Goal: Check status: Check status

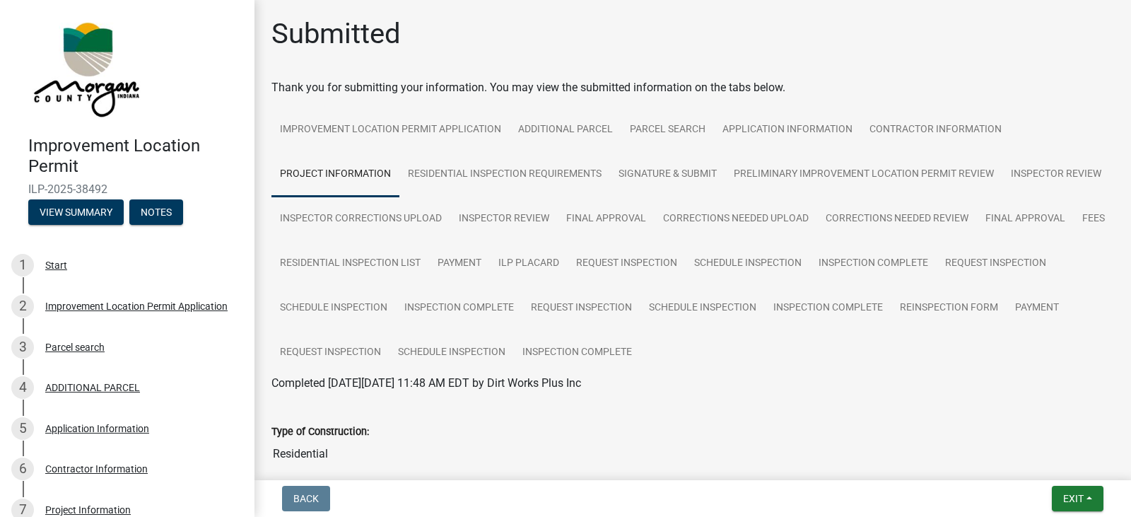
scroll to position [3353, 0]
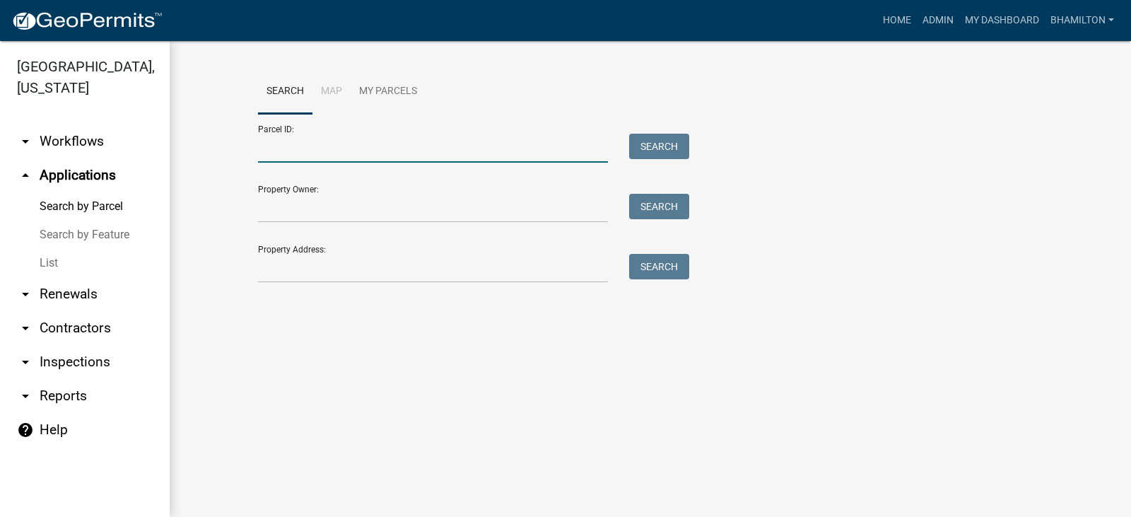
click at [291, 141] on input "Parcel ID:" at bounding box center [433, 148] width 350 height 29
paste input "55-06-16-400-002.005-015"
type input "55-06-16-400-002.005-015"
click at [659, 154] on button "Search" at bounding box center [659, 146] width 60 height 25
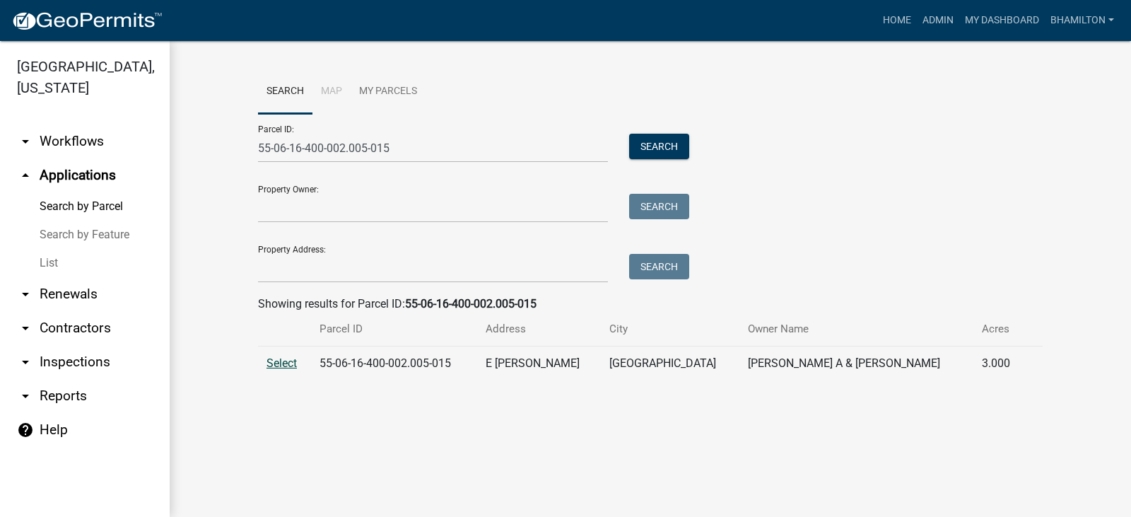
click at [290, 361] on span "Select" at bounding box center [281, 362] width 30 height 13
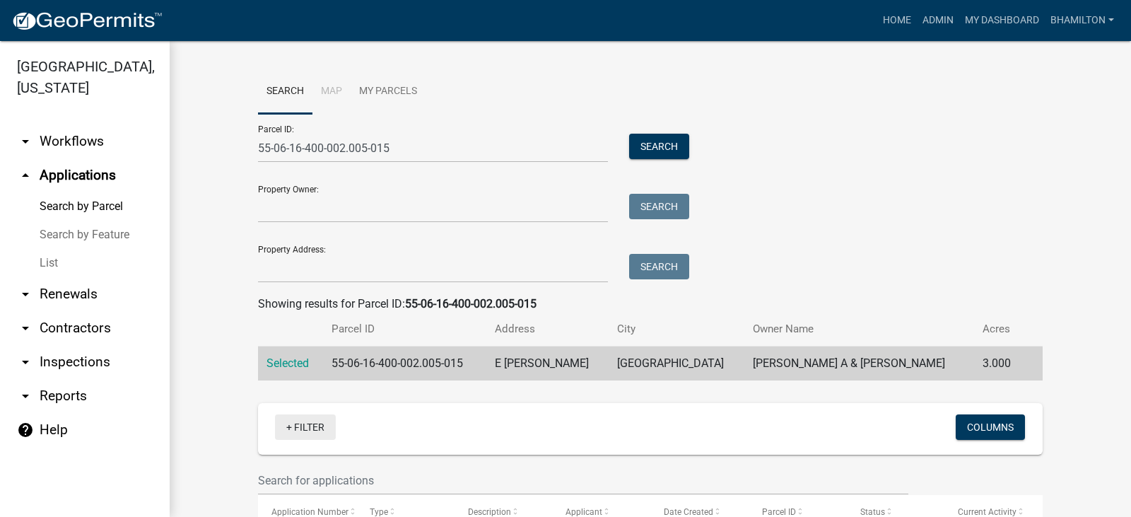
scroll to position [216, 0]
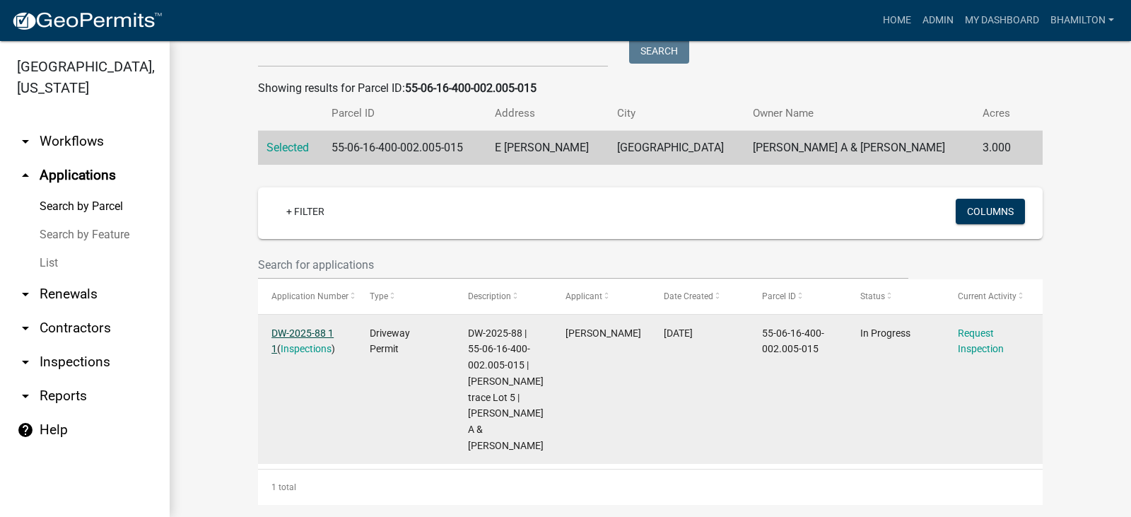
click at [288, 334] on link "DW-2025-88 1 1" at bounding box center [302, 341] width 62 height 28
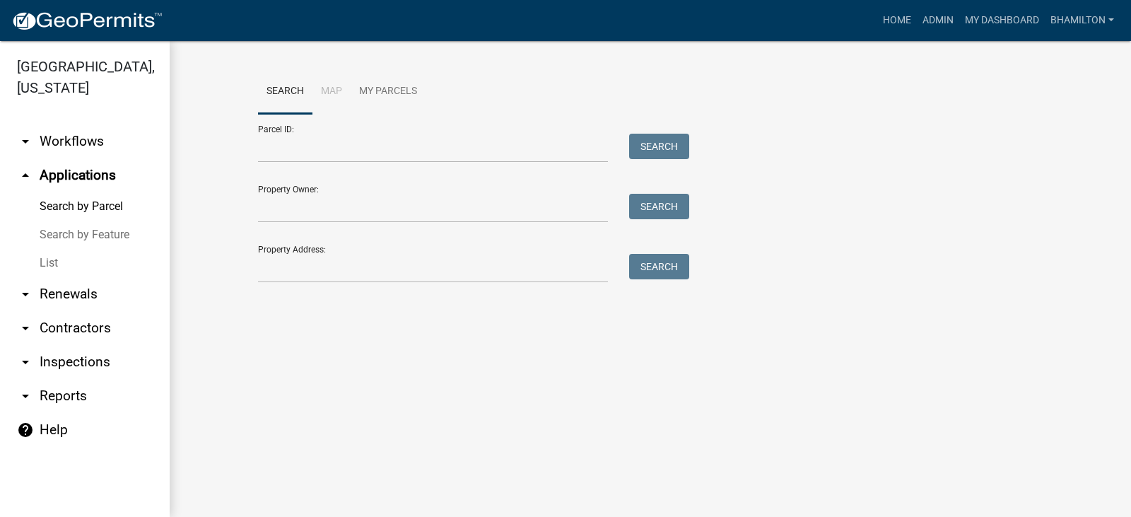
click at [304, 132] on div "Parcel ID: Search" at bounding box center [470, 138] width 424 height 49
click at [304, 144] on input "Parcel ID:" at bounding box center [433, 148] width 350 height 29
paste input "55-06-16-400-002.005-015"
type input "55-06-16-400-002.005-015"
click at [656, 146] on button "Search" at bounding box center [659, 146] width 60 height 25
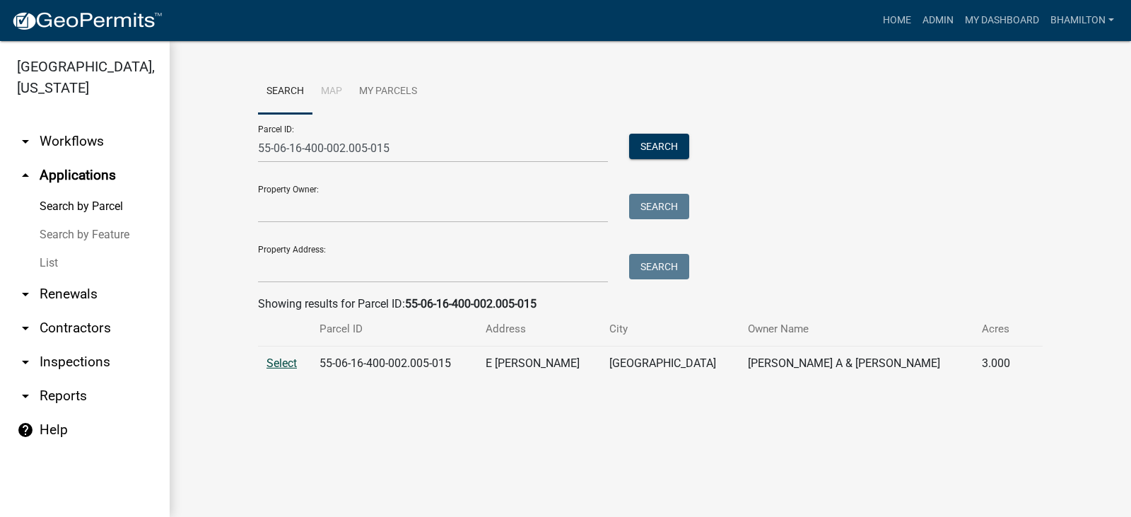
click at [290, 363] on span "Select" at bounding box center [281, 362] width 30 height 13
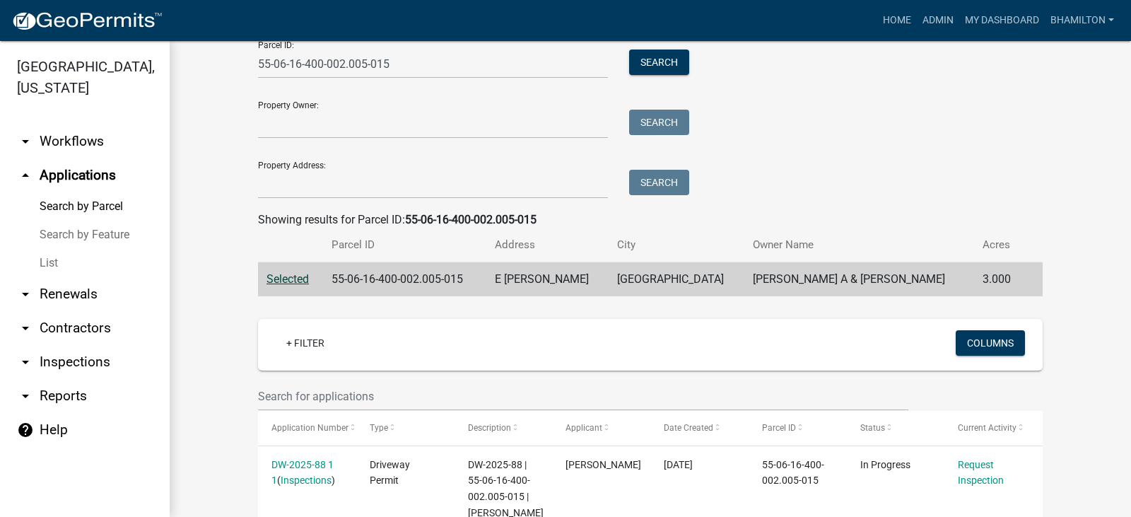
scroll to position [216, 0]
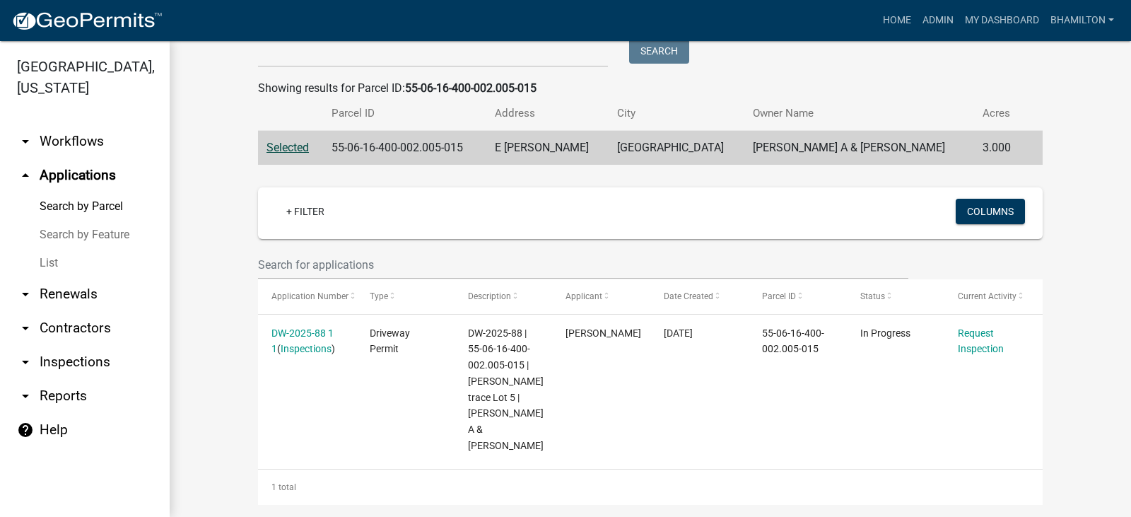
click at [107, 240] on link "Search by Feature" at bounding box center [85, 234] width 170 height 28
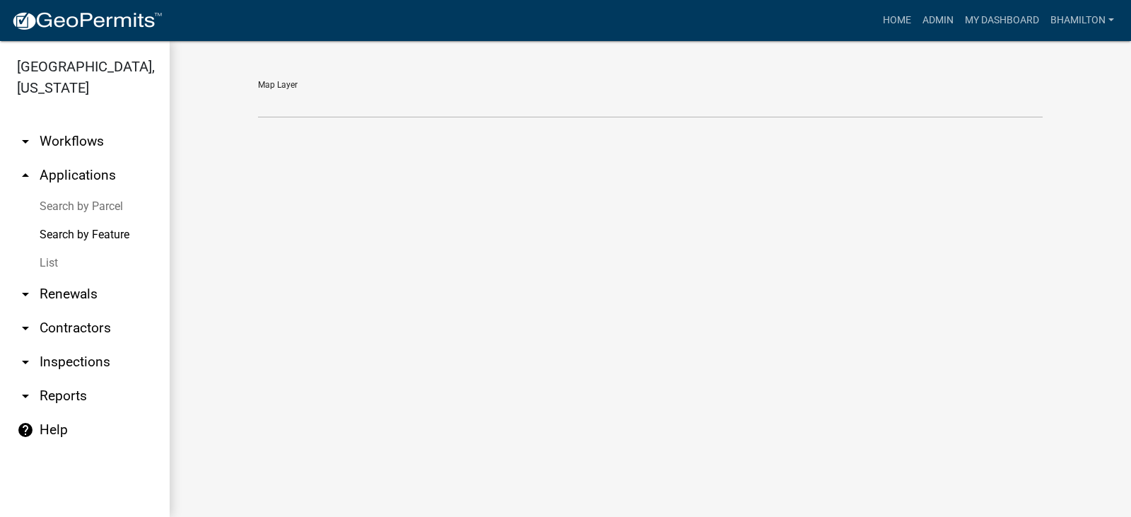
click at [42, 267] on link "List" at bounding box center [85, 263] width 170 height 28
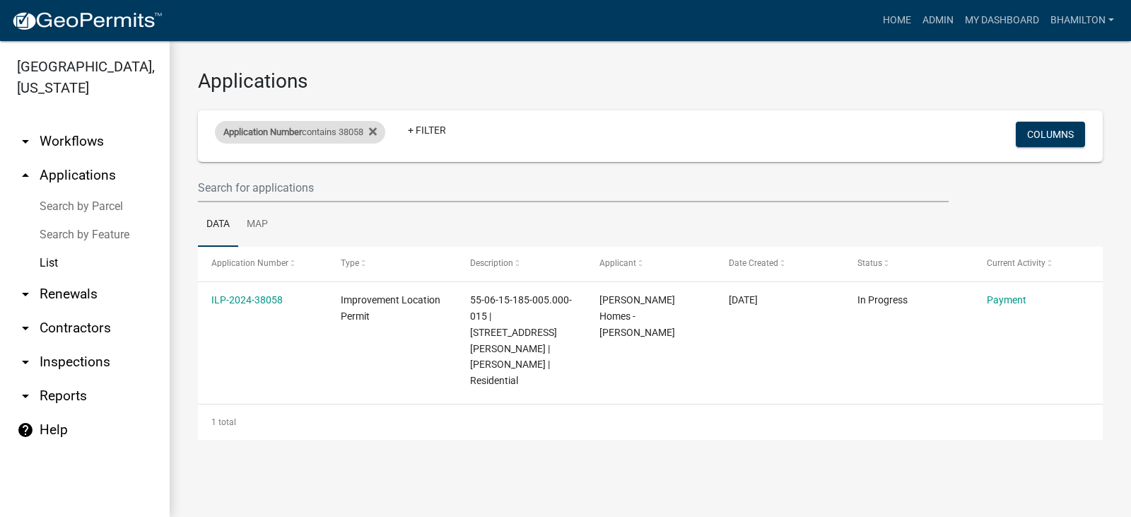
click at [357, 130] on div "Application Number contains 38058" at bounding box center [300, 132] width 170 height 23
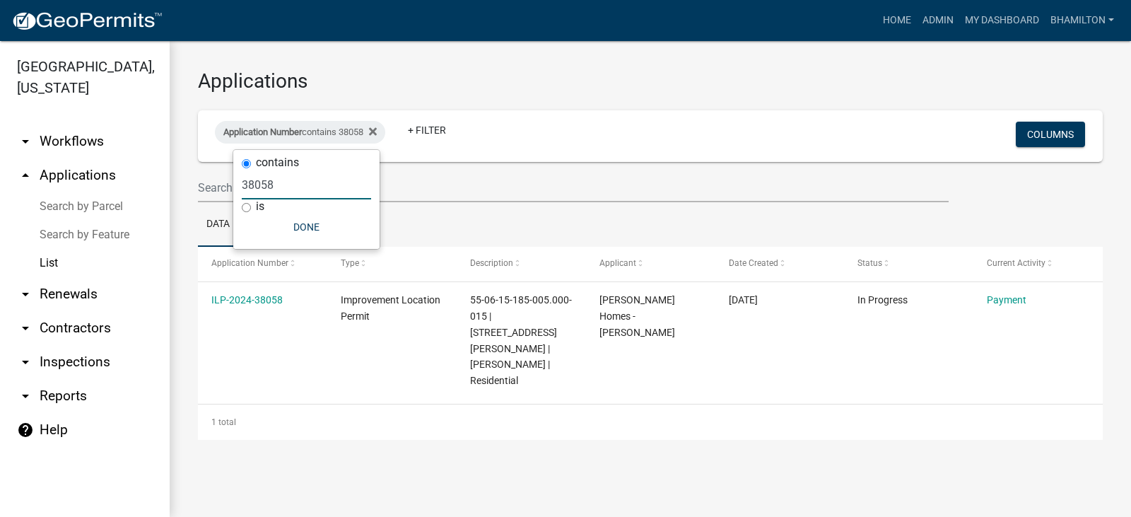
drag, startPoint x: 279, startPoint y: 185, endPoint x: 199, endPoint y: 192, distance: 80.1
click at [199, 192] on body "Internet Explorer does NOT work with GeoPermits. Get a new browser for more sec…" at bounding box center [565, 258] width 1131 height 517
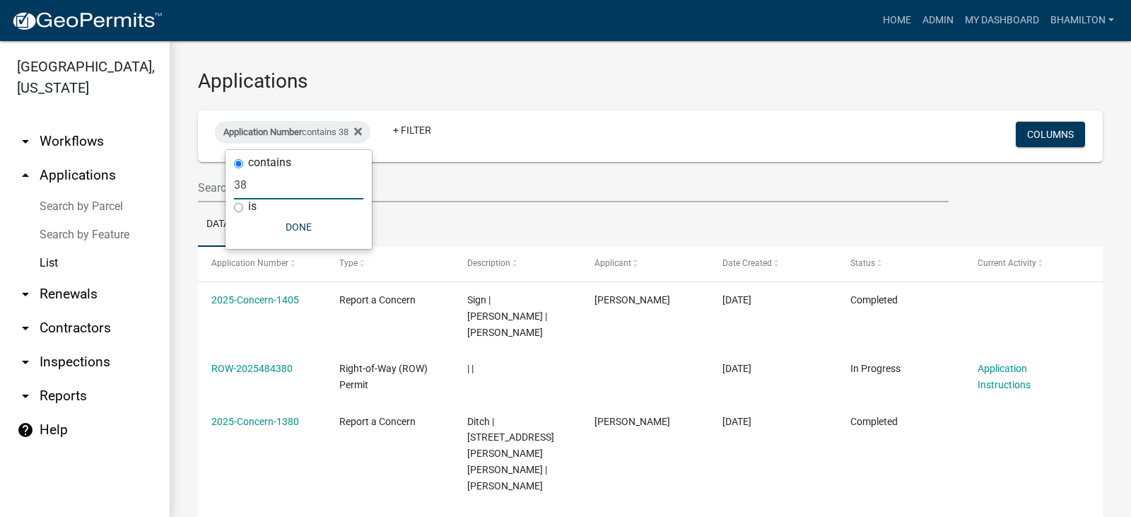
type input "3"
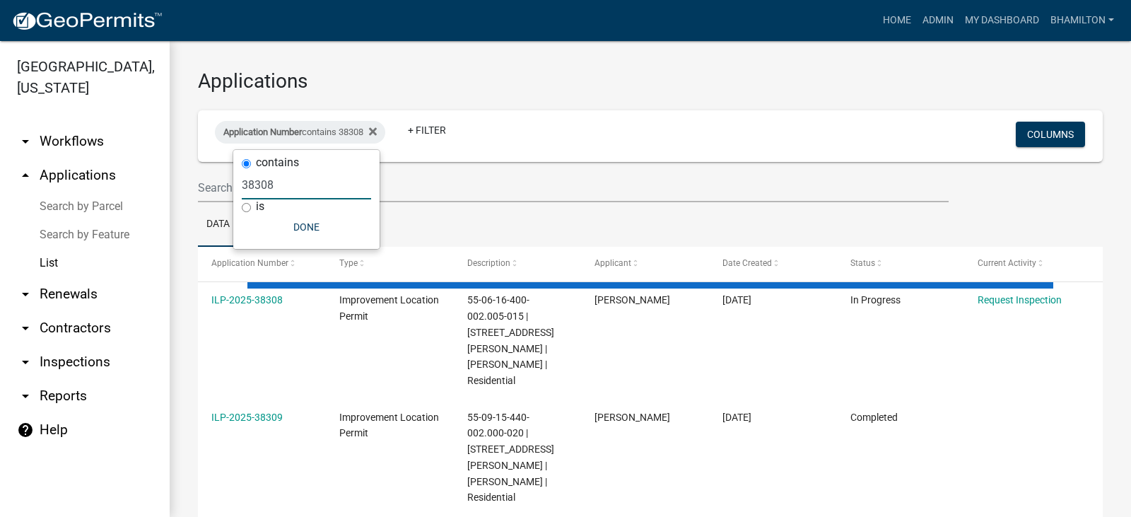
type input "38308"
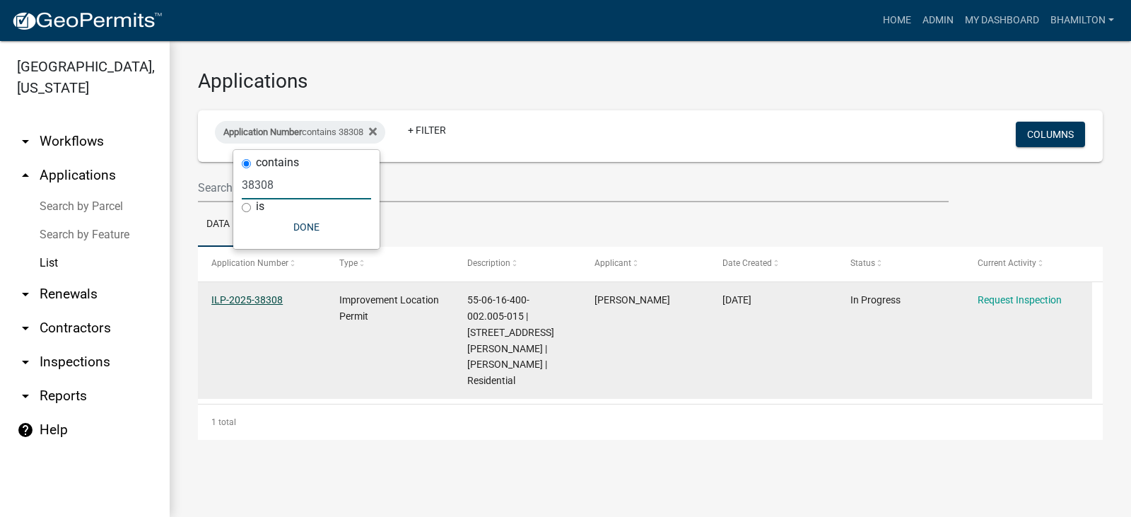
click at [247, 300] on link "ILP-2025-38308" at bounding box center [246, 299] width 71 height 11
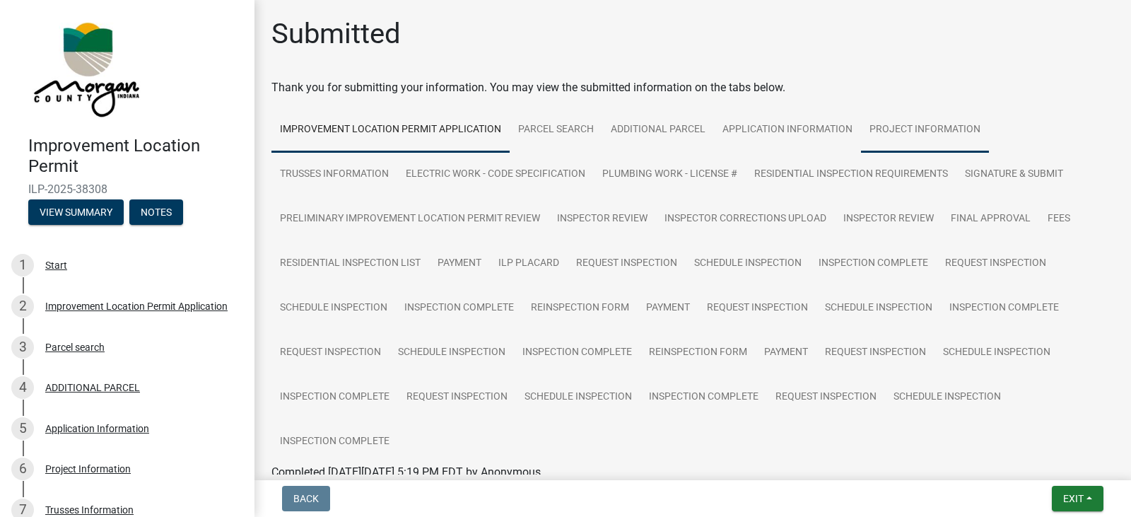
click at [886, 131] on link "Project Information" at bounding box center [925, 129] width 128 height 45
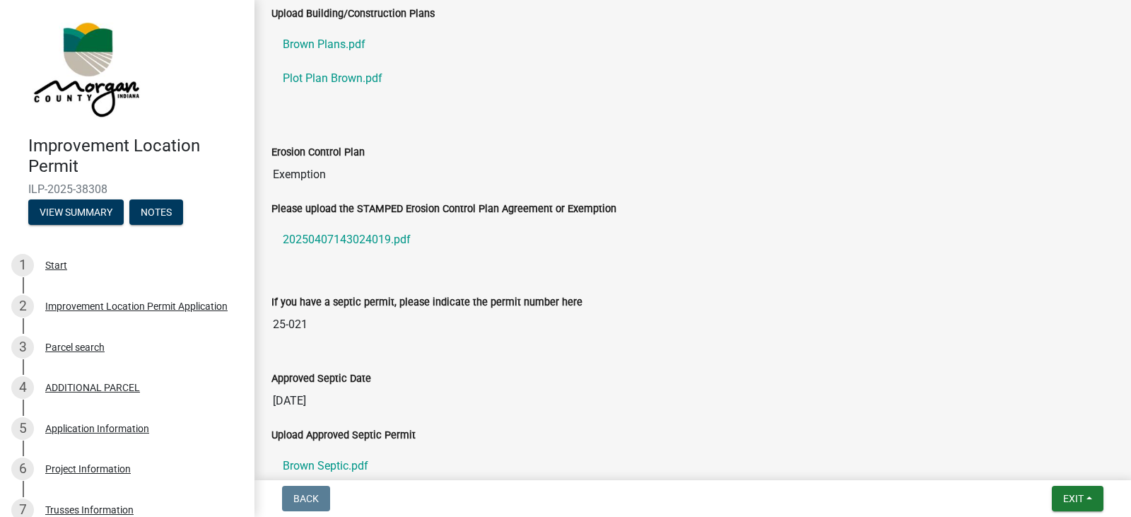
scroll to position [2615, 0]
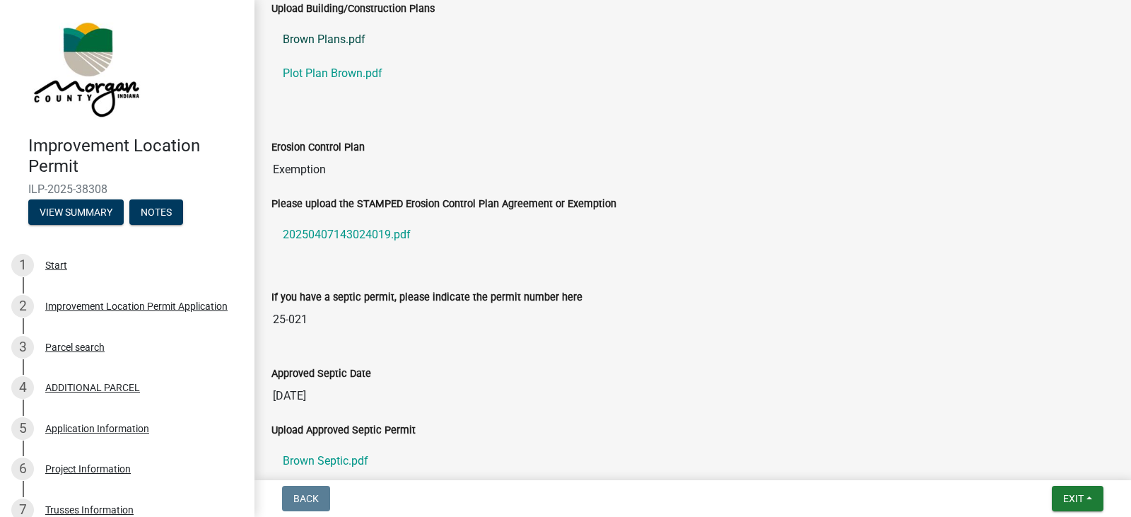
click at [341, 42] on link "Brown Plans.pdf" at bounding box center [692, 40] width 842 height 34
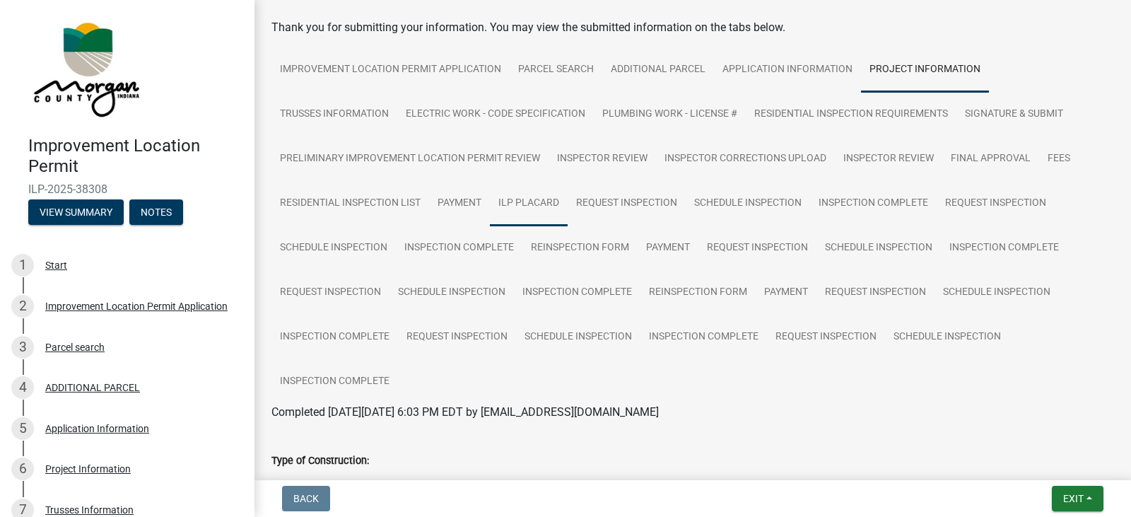
scroll to position [141, 0]
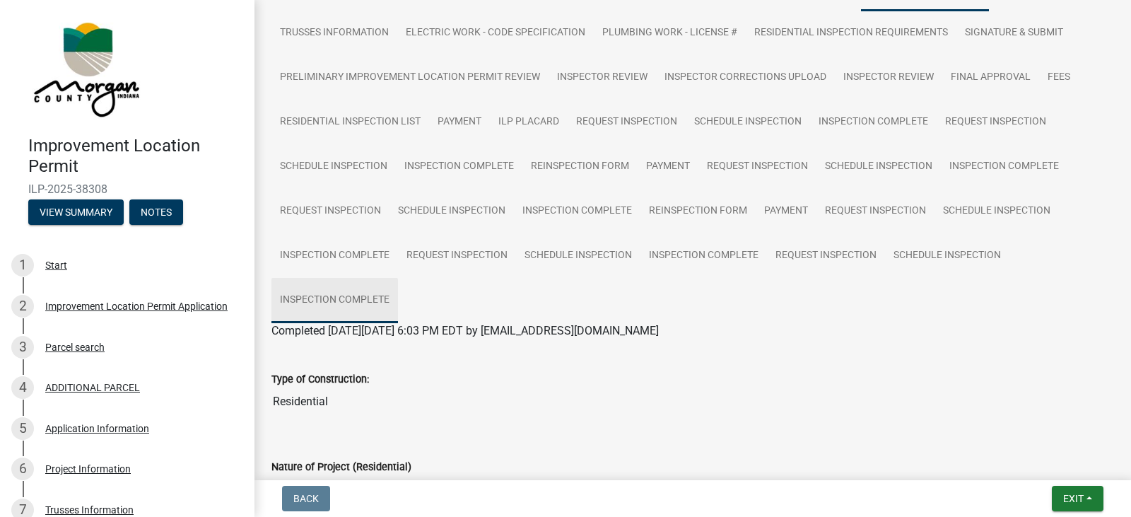
click at [354, 300] on link "Inspection Complete" at bounding box center [334, 300] width 127 height 45
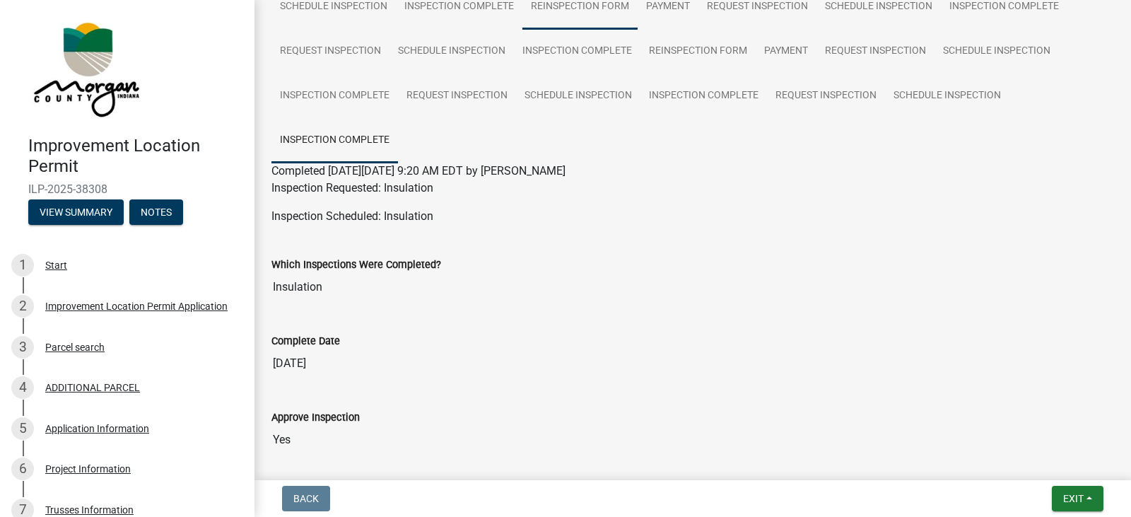
scroll to position [71, 0]
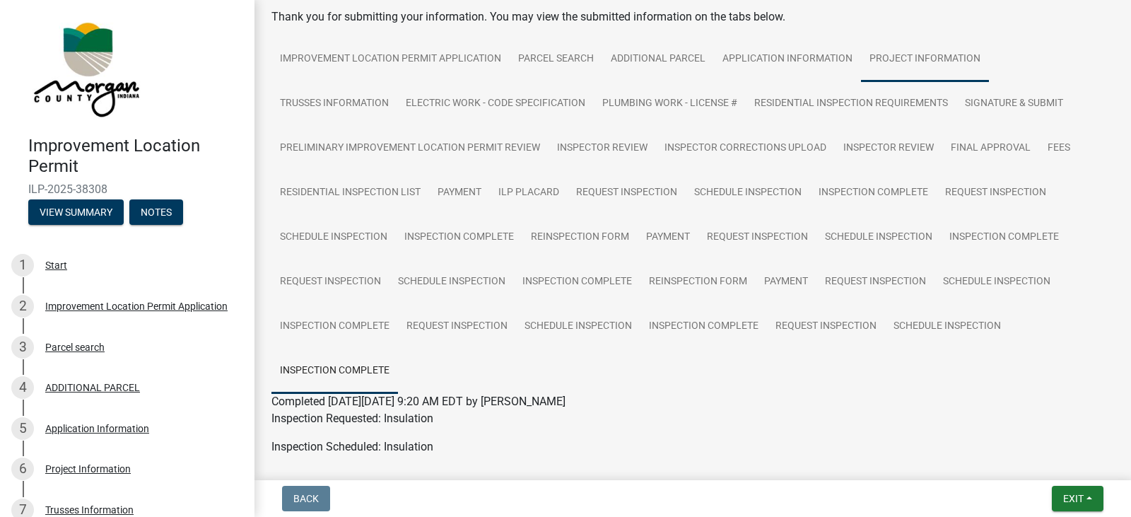
click at [869, 58] on link "Project Information" at bounding box center [925, 59] width 128 height 45
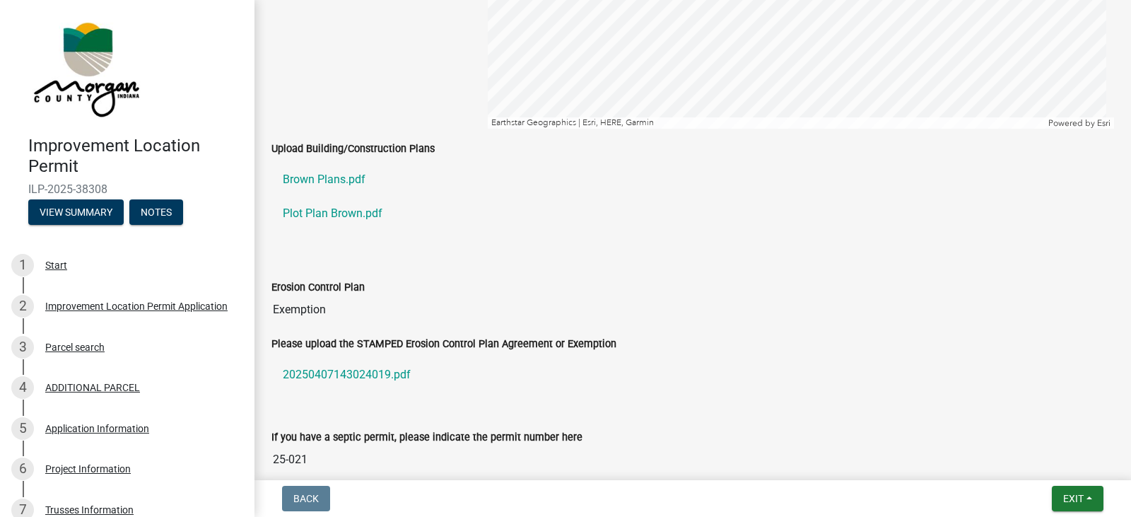
scroll to position [2544, 0]
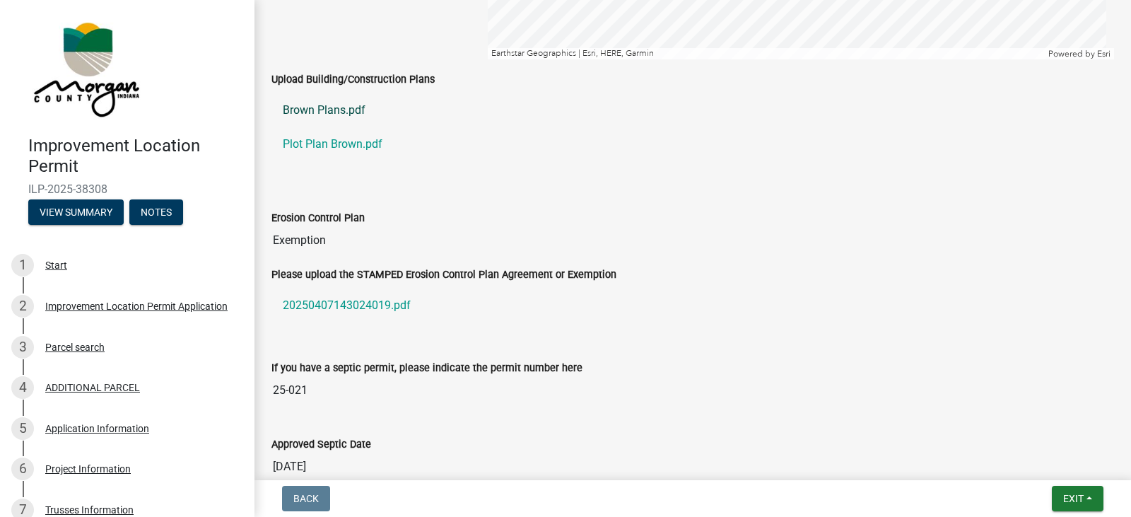
click at [339, 107] on link "Brown Plans.pdf" at bounding box center [692, 110] width 842 height 34
